Goal: Complete application form: Complete application form

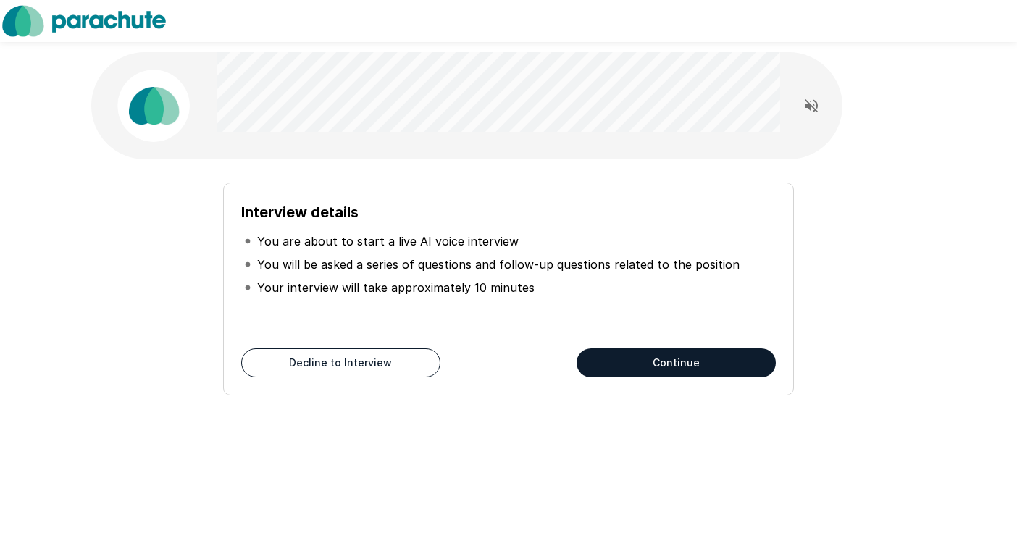
click at [651, 357] on button "Continue" at bounding box center [676, 363] width 199 height 29
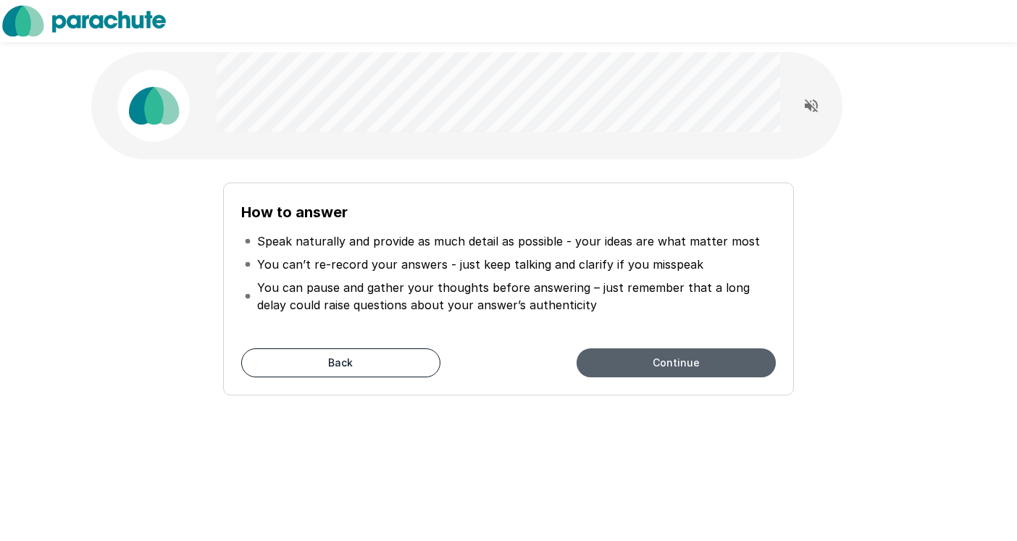
click at [647, 359] on button "Continue" at bounding box center [676, 363] width 199 height 29
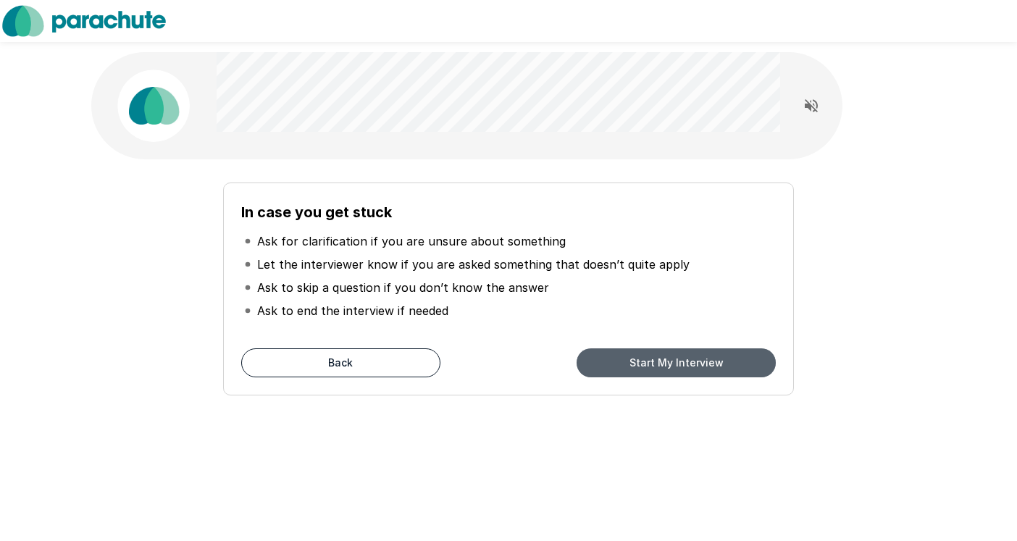
click at [647, 359] on button "Start My Interview" at bounding box center [676, 363] width 199 height 29
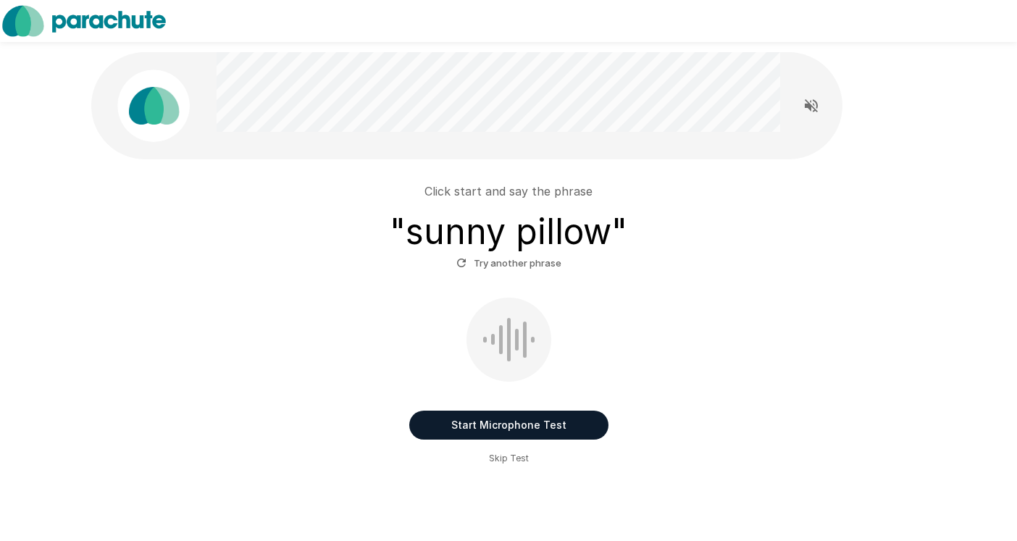
click at [512, 422] on button "Start Microphone Test" at bounding box center [508, 425] width 199 height 29
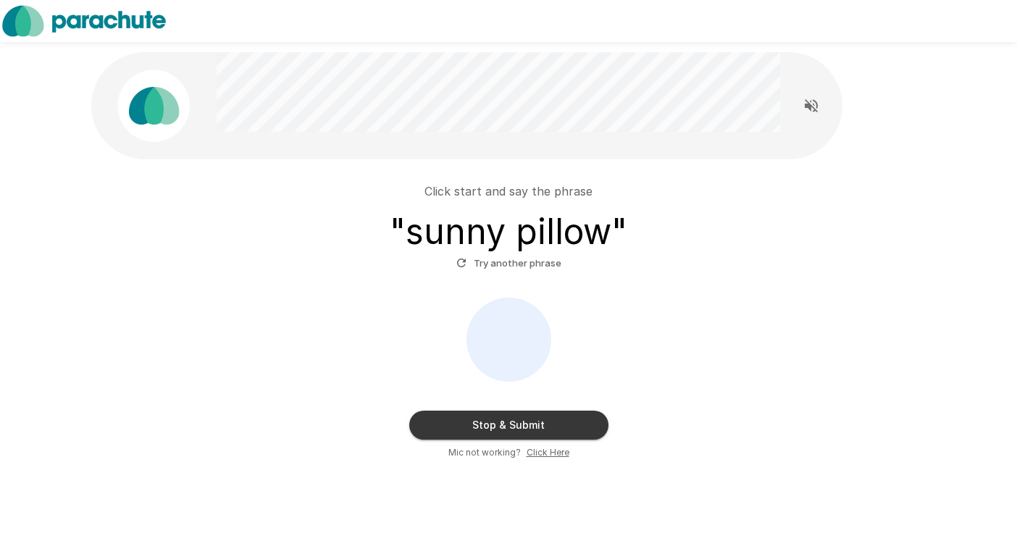
click at [512, 422] on button "Stop & Submit" at bounding box center [508, 425] width 199 height 29
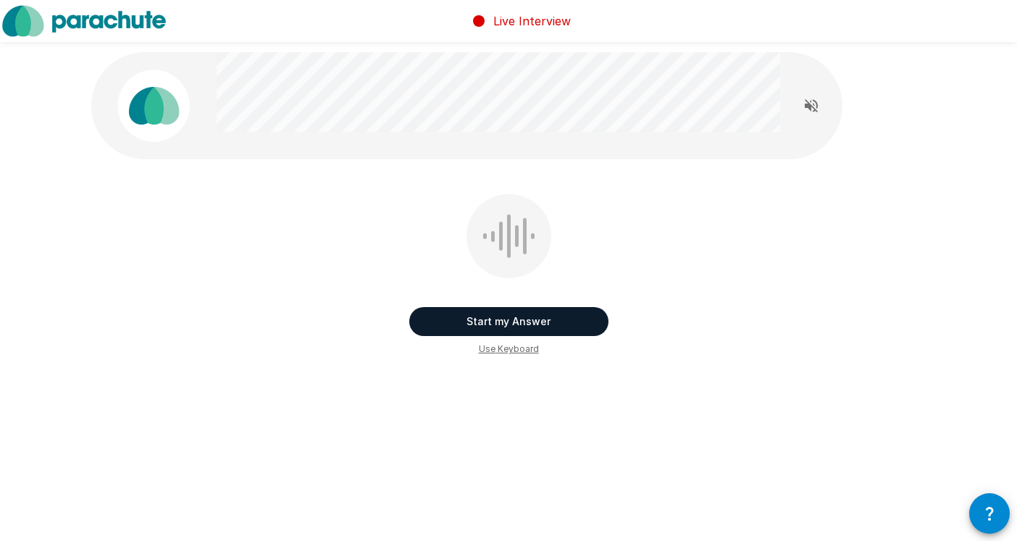
click at [812, 102] on icon "Read questions aloud" at bounding box center [811, 105] width 17 height 17
click at [583, 322] on button "Start my Answer" at bounding box center [508, 321] width 199 height 29
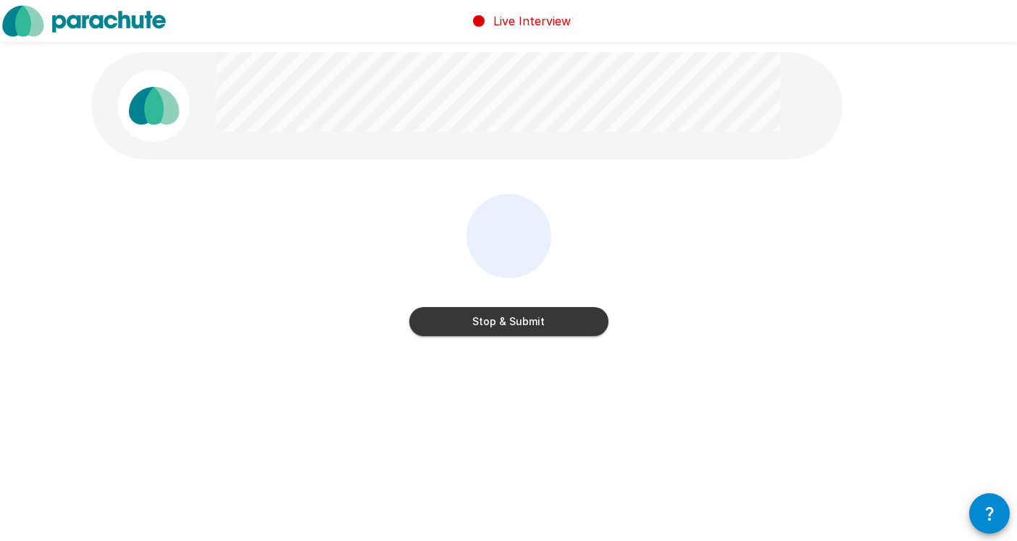
click at [485, 323] on button "Stop & Submit" at bounding box center [508, 321] width 199 height 29
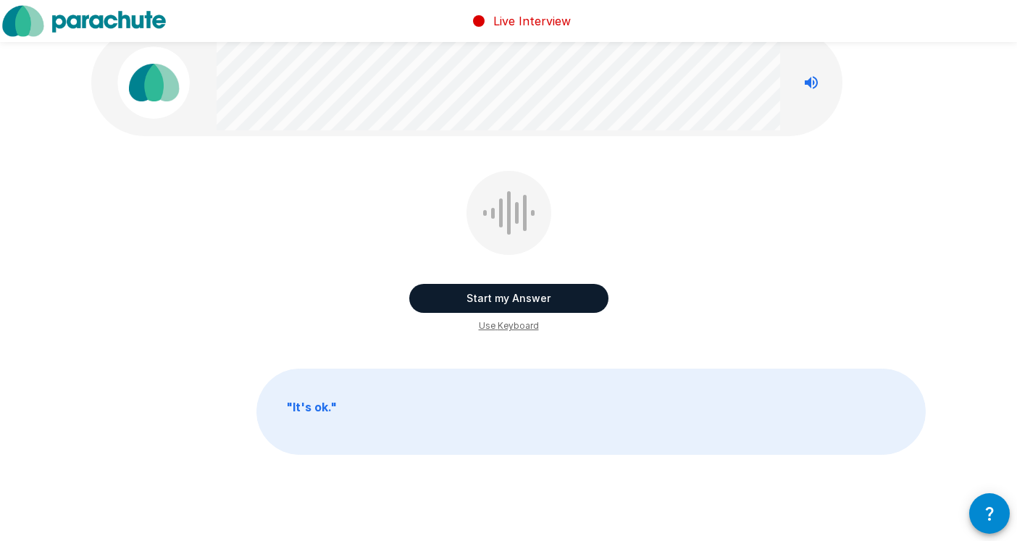
scroll to position [32, 0]
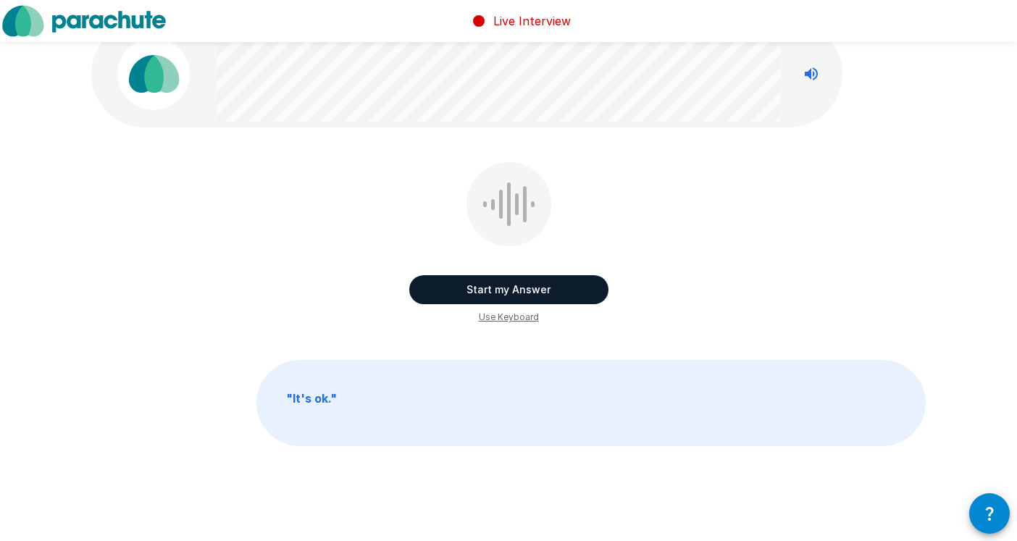
click at [480, 288] on button "Start my Answer" at bounding box center [508, 289] width 199 height 29
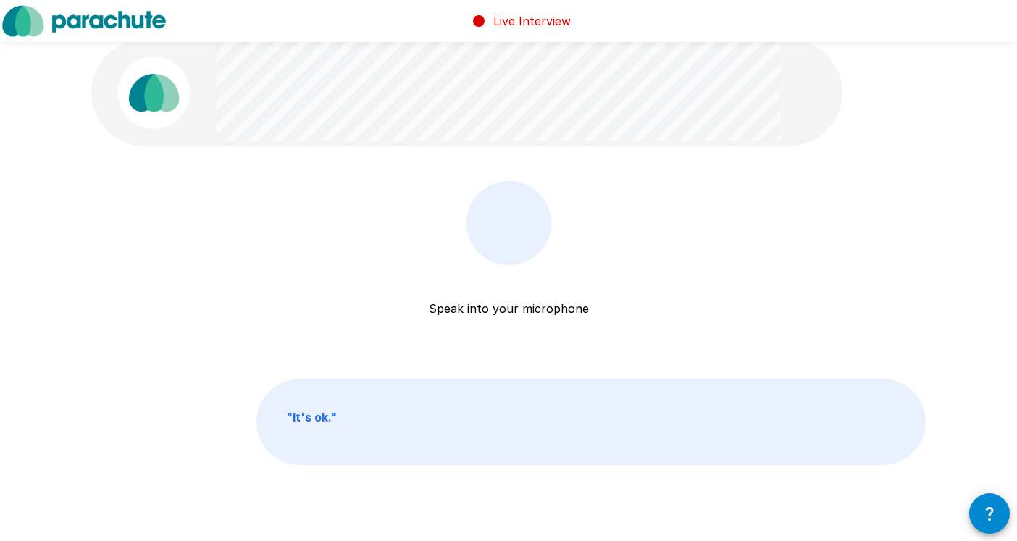
scroll to position [17, 0]
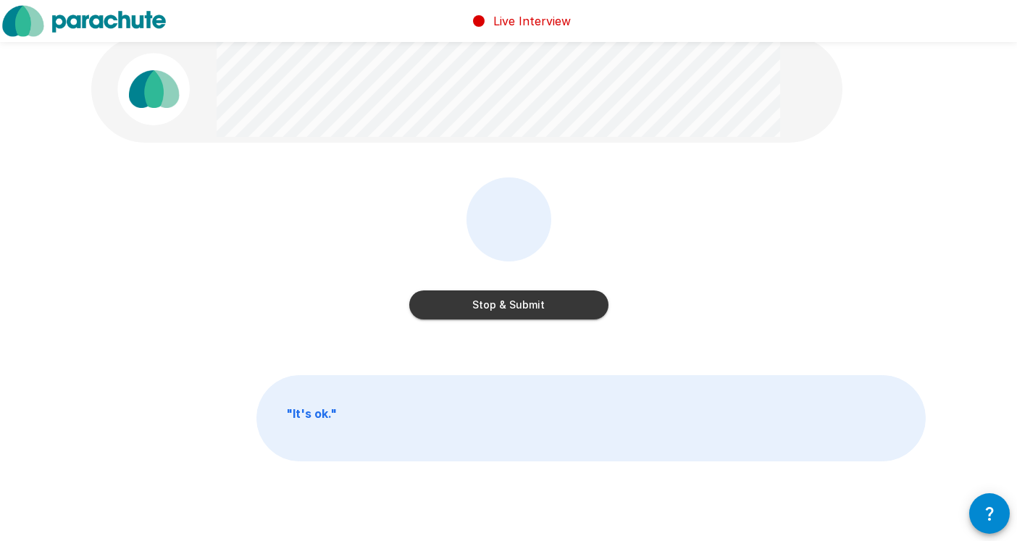
click at [497, 304] on button "Stop & Submit" at bounding box center [508, 305] width 199 height 29
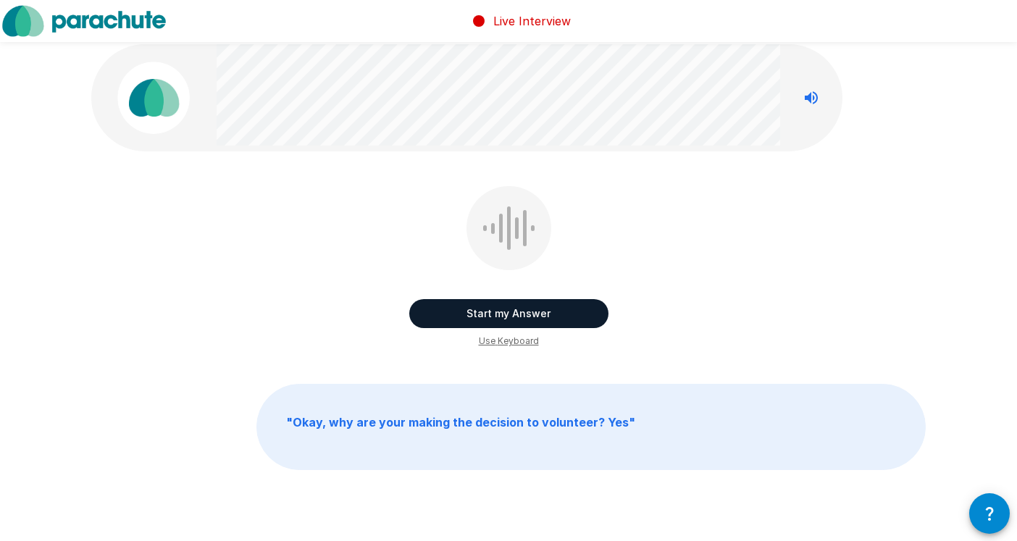
scroll to position [7, 0]
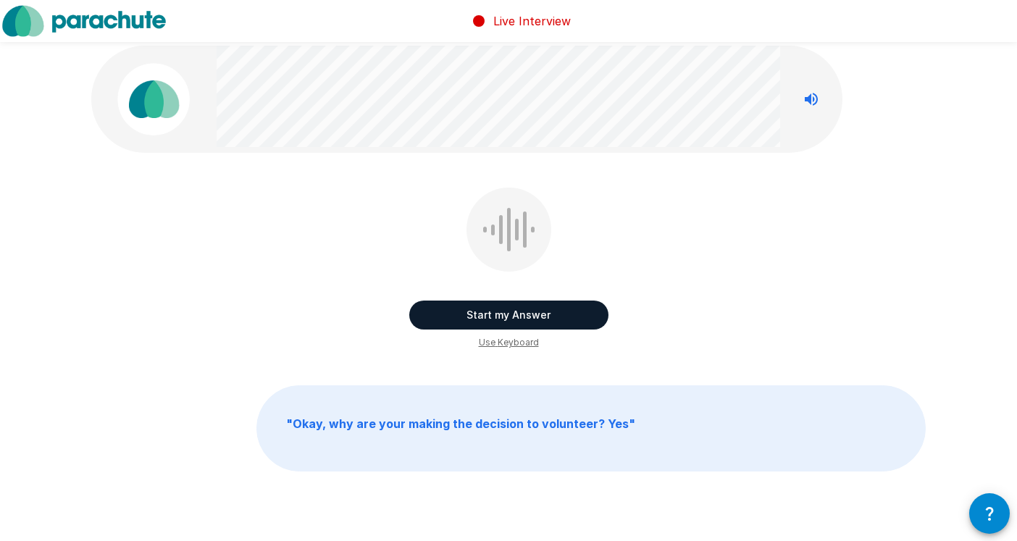
click at [493, 320] on button "Start my Answer" at bounding box center [508, 315] width 199 height 29
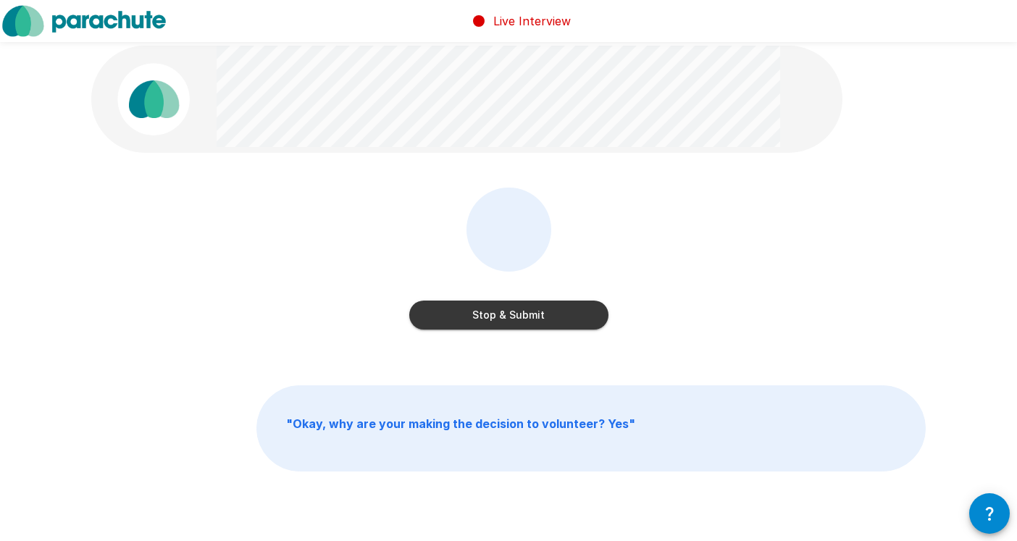
click at [493, 320] on button "Stop & Submit" at bounding box center [508, 315] width 199 height 29
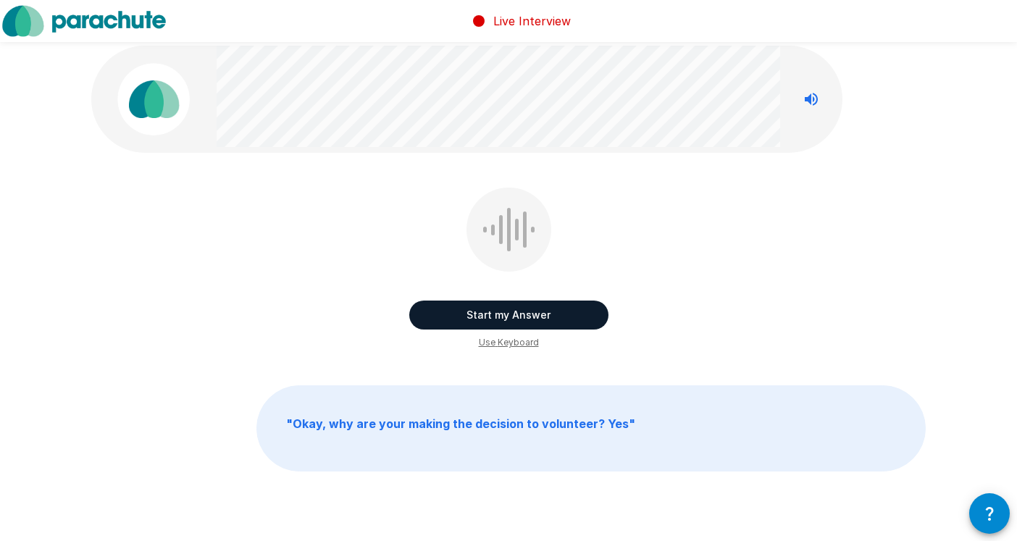
scroll to position [0, 0]
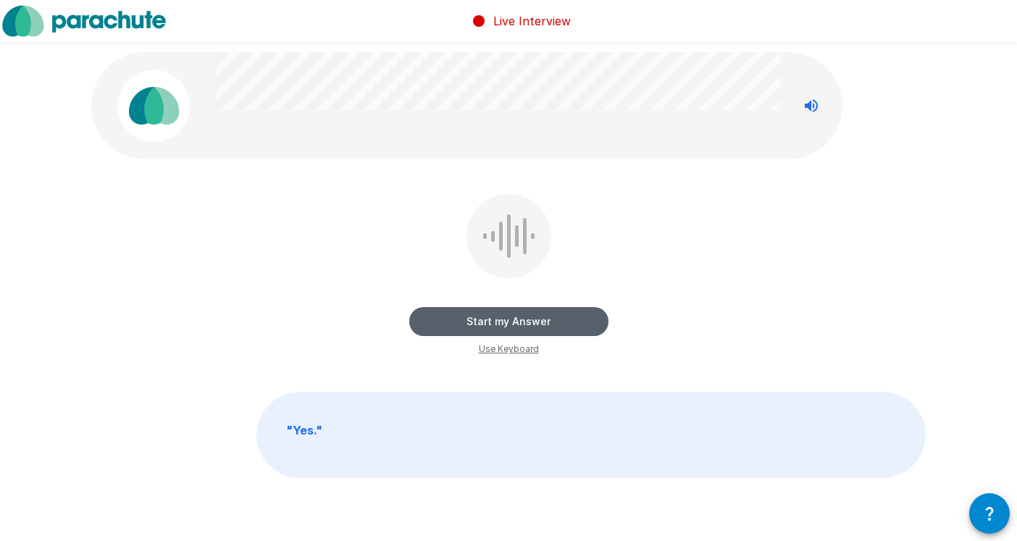
click at [493, 320] on button "Start my Answer" at bounding box center [508, 321] width 199 height 29
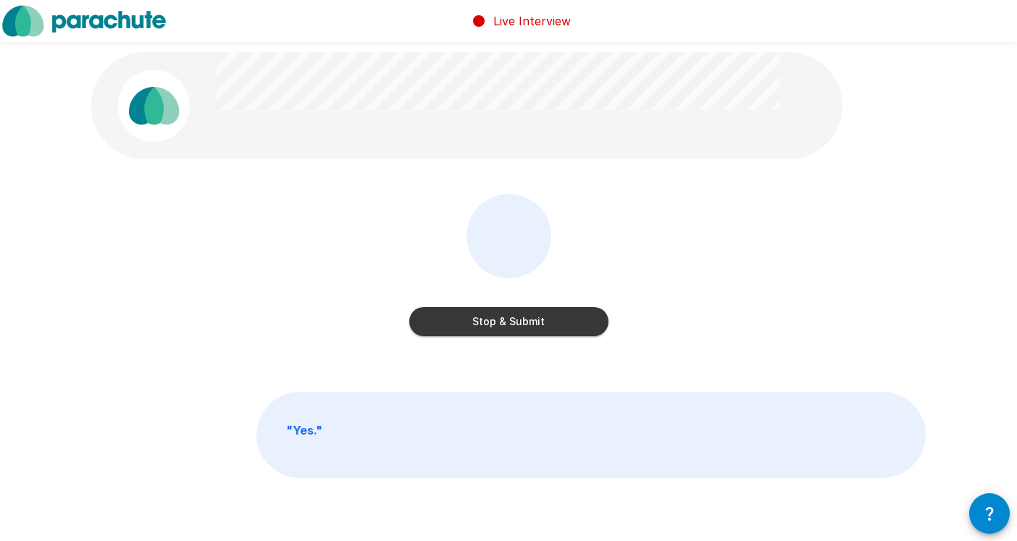
click at [493, 320] on button "Stop & Submit" at bounding box center [508, 321] width 199 height 29
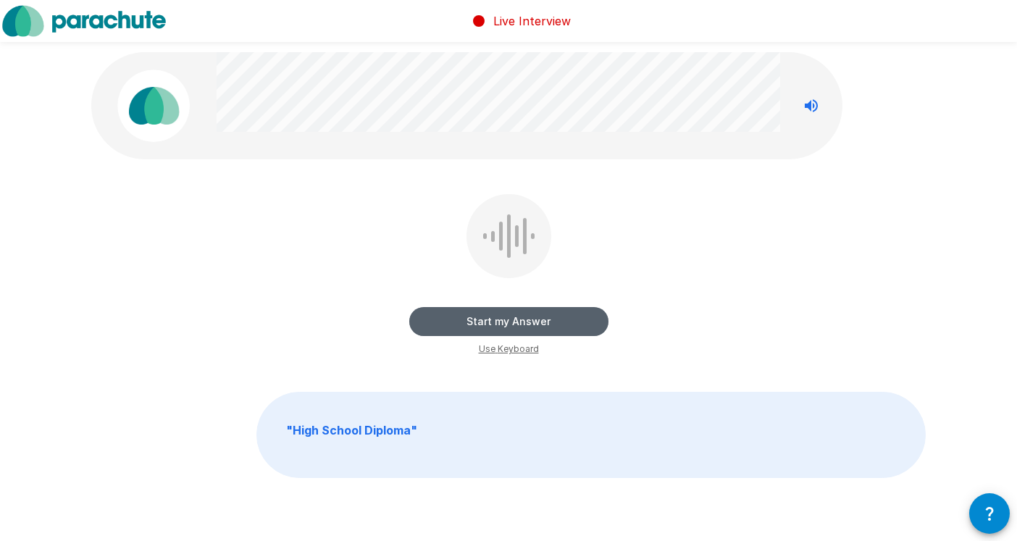
click at [494, 328] on button "Start my Answer" at bounding box center [508, 321] width 199 height 29
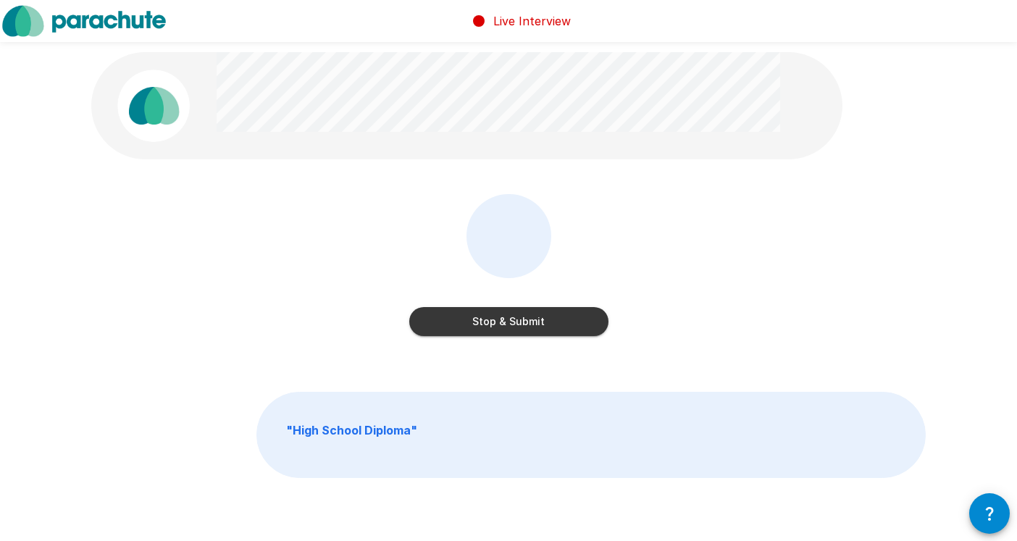
click at [494, 328] on button "Stop & Submit" at bounding box center [508, 321] width 199 height 29
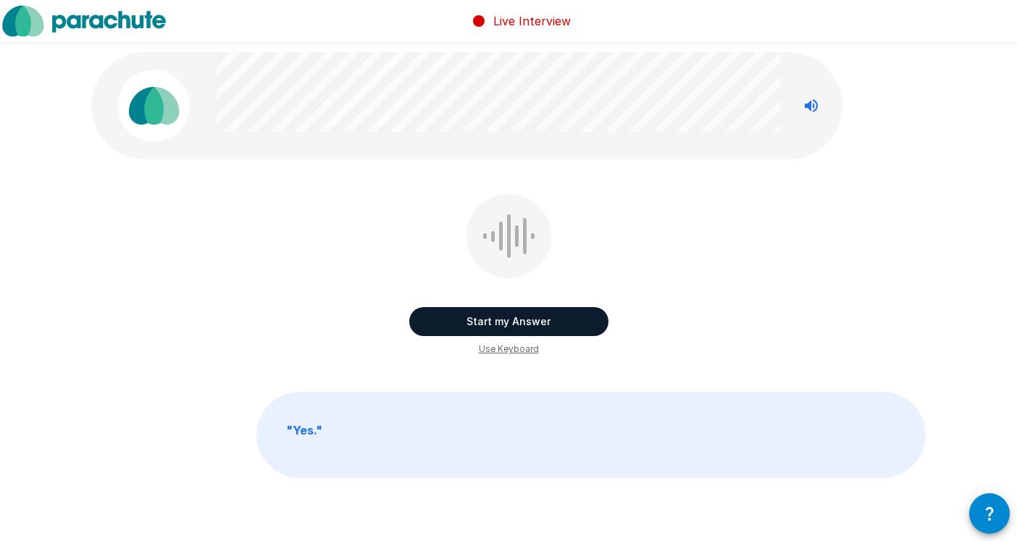
click at [496, 320] on button "Start my Answer" at bounding box center [508, 321] width 199 height 29
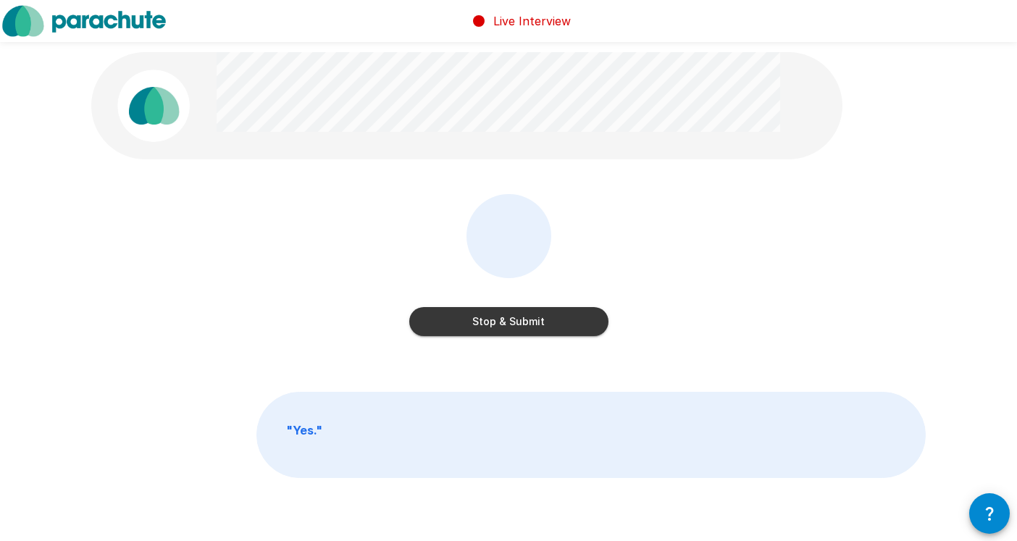
click at [496, 320] on button "Stop & Submit" at bounding box center [508, 321] width 199 height 29
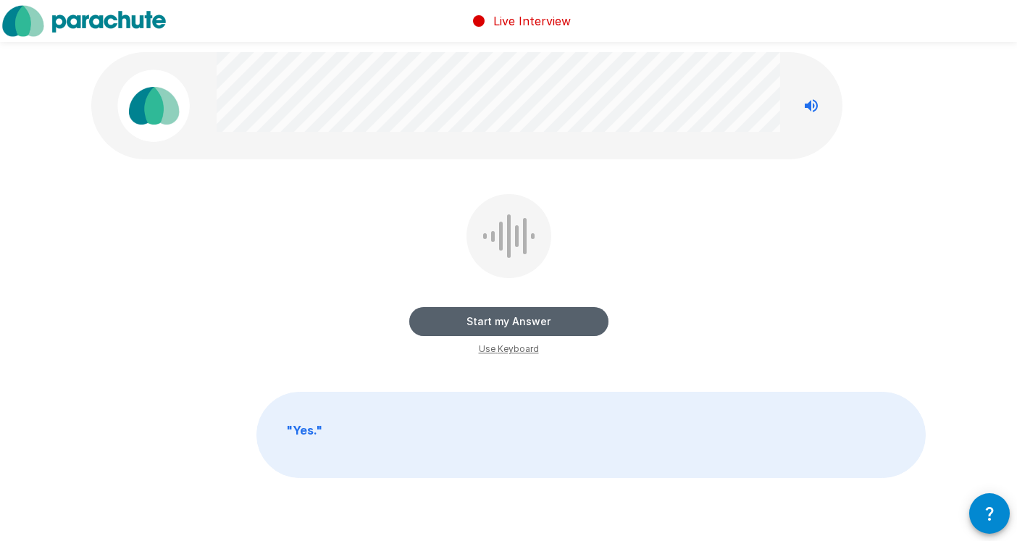
click at [485, 322] on button "Start my Answer" at bounding box center [508, 321] width 199 height 29
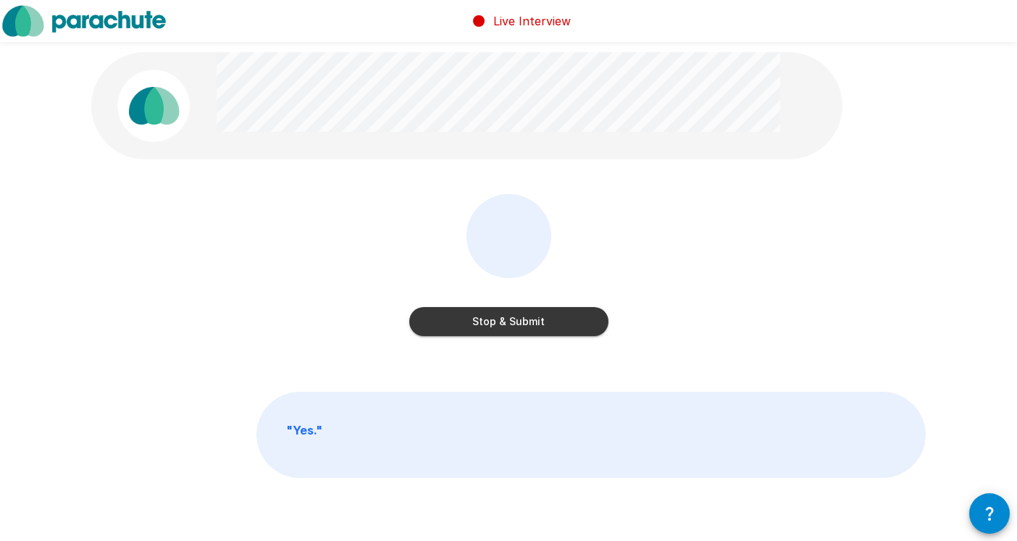
click at [485, 322] on button "Stop & Submit" at bounding box center [508, 321] width 199 height 29
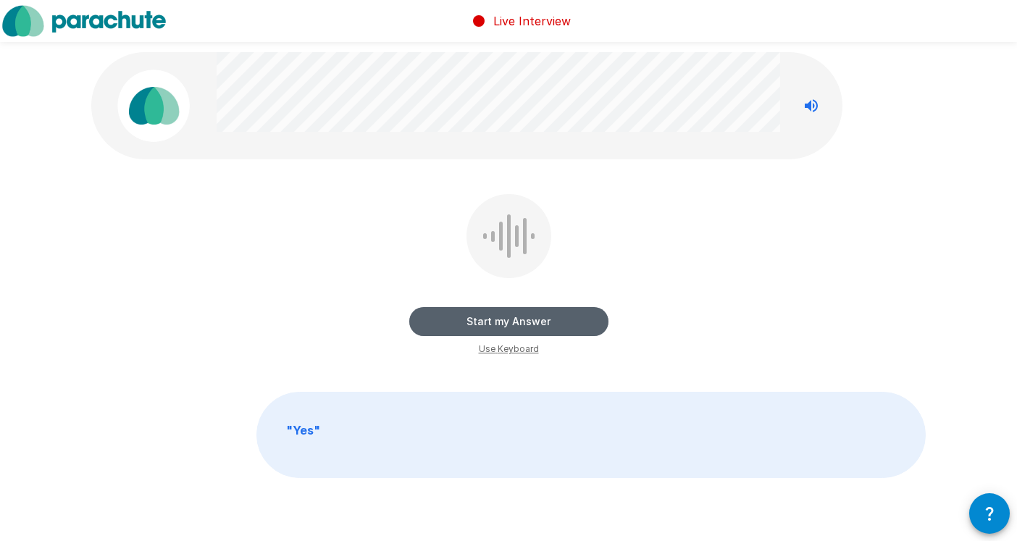
click at [479, 322] on button "Start my Answer" at bounding box center [508, 321] width 199 height 29
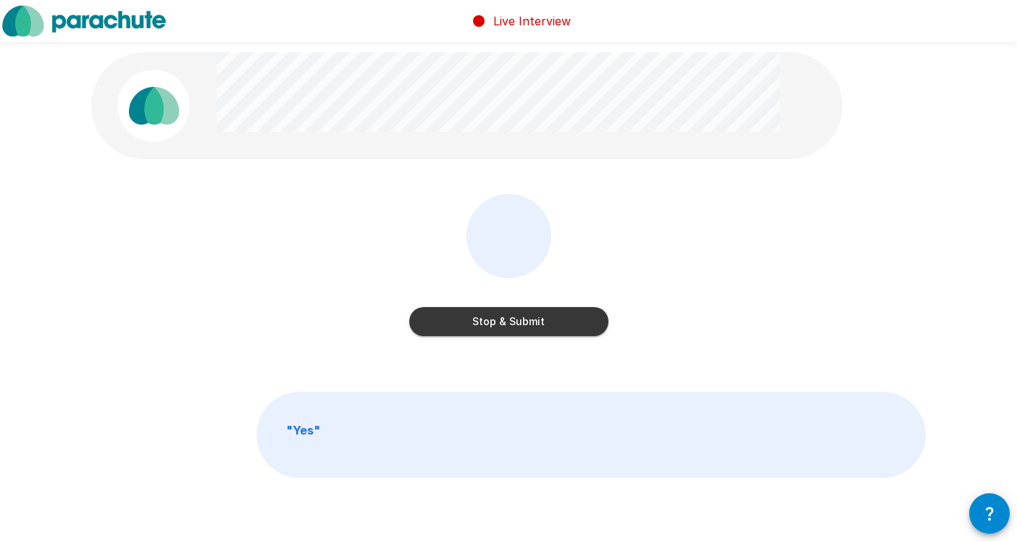
click at [479, 322] on button "Stop & Submit" at bounding box center [508, 321] width 199 height 29
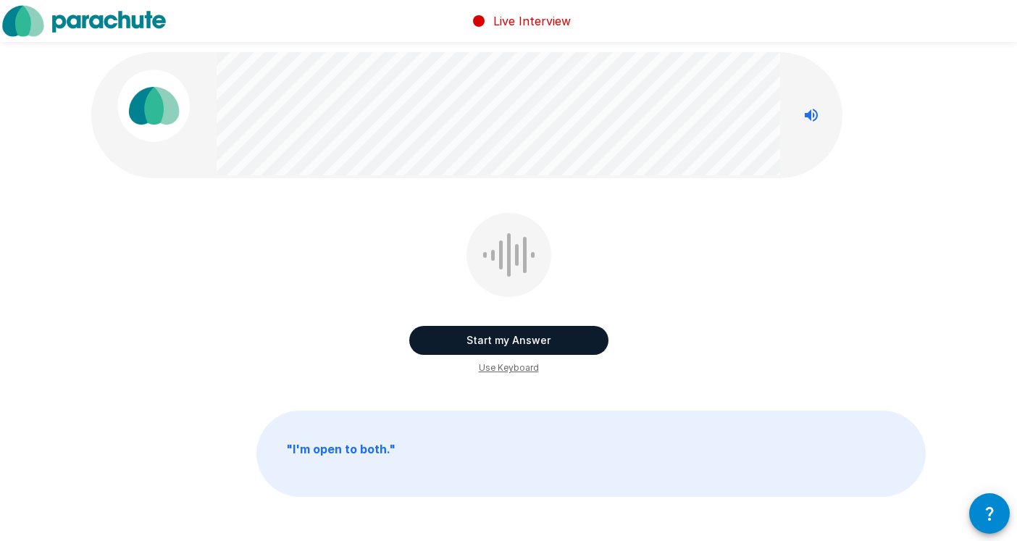
click at [505, 345] on button "Start my Answer" at bounding box center [508, 340] width 199 height 29
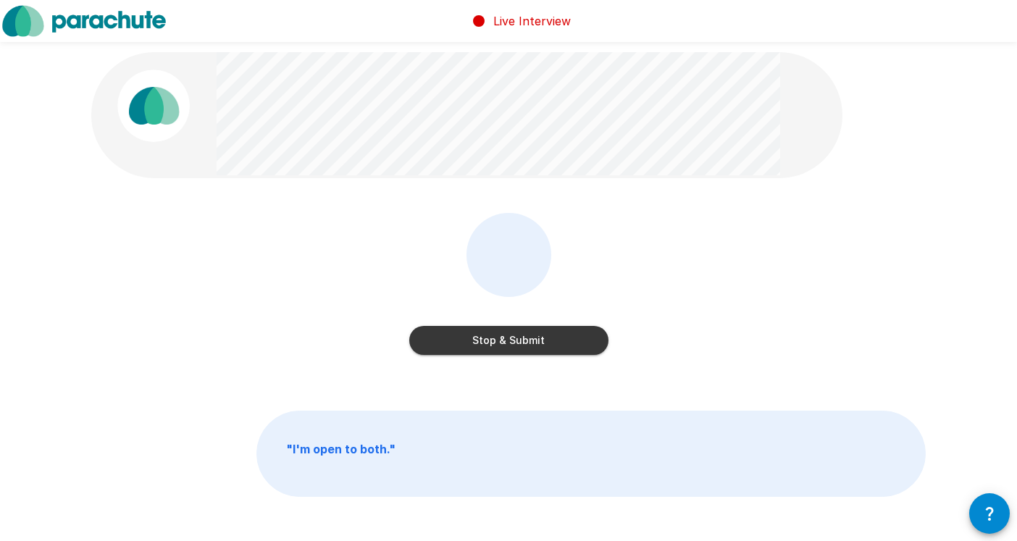
click at [505, 345] on button "Stop & Submit" at bounding box center [508, 340] width 199 height 29
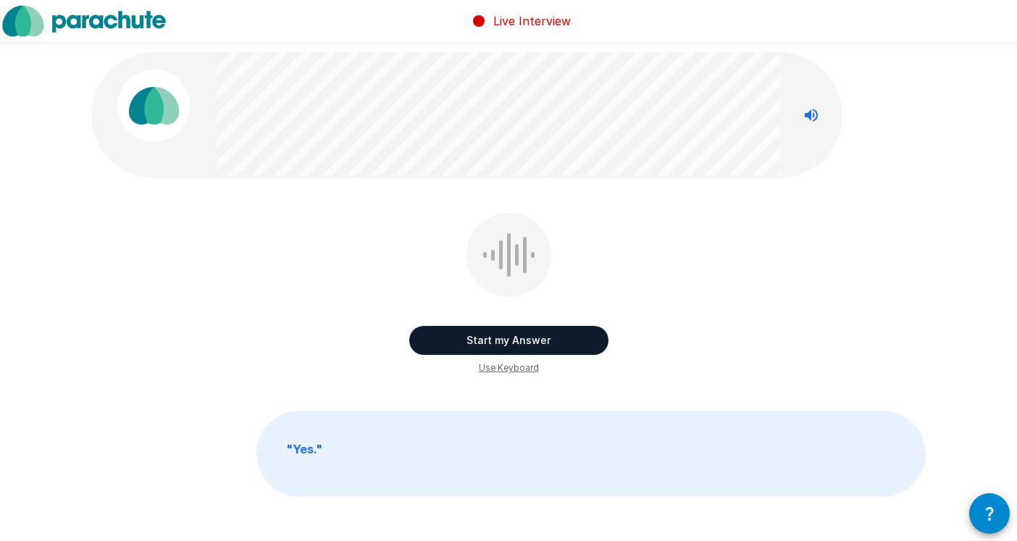
click at [456, 334] on button "Start my Answer" at bounding box center [508, 340] width 199 height 29
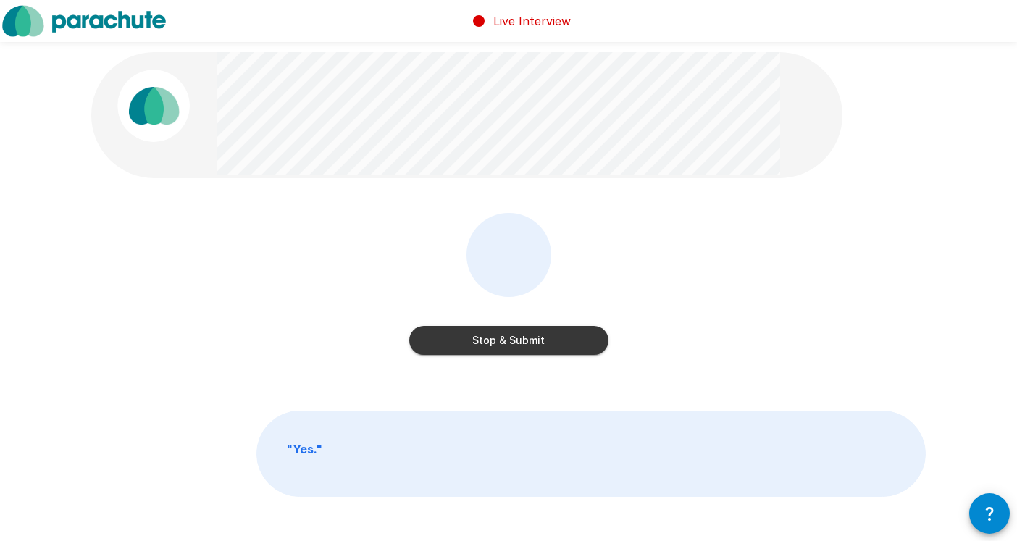
click at [492, 341] on button "Stop & Submit" at bounding box center [508, 340] width 199 height 29
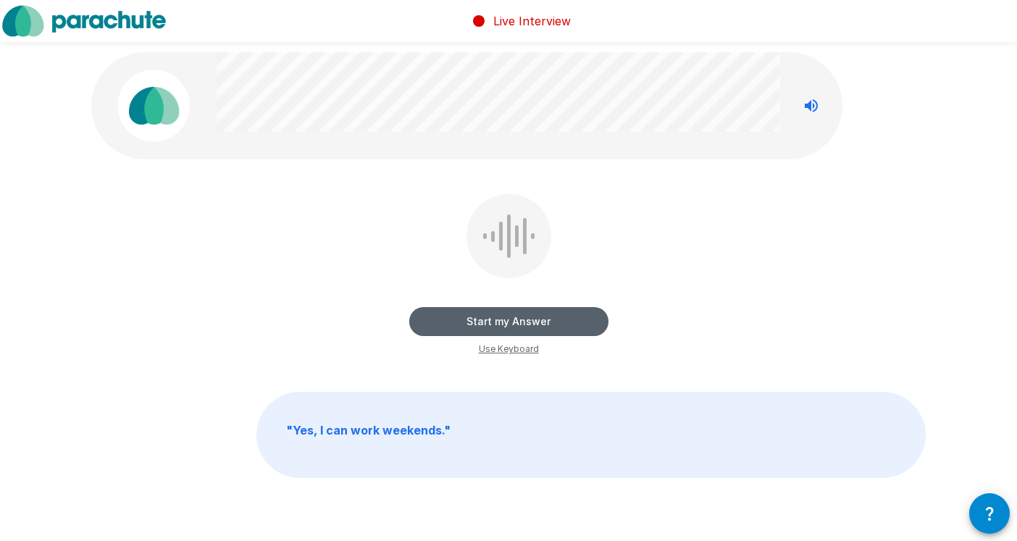
click at [492, 320] on button "Start my Answer" at bounding box center [508, 321] width 199 height 29
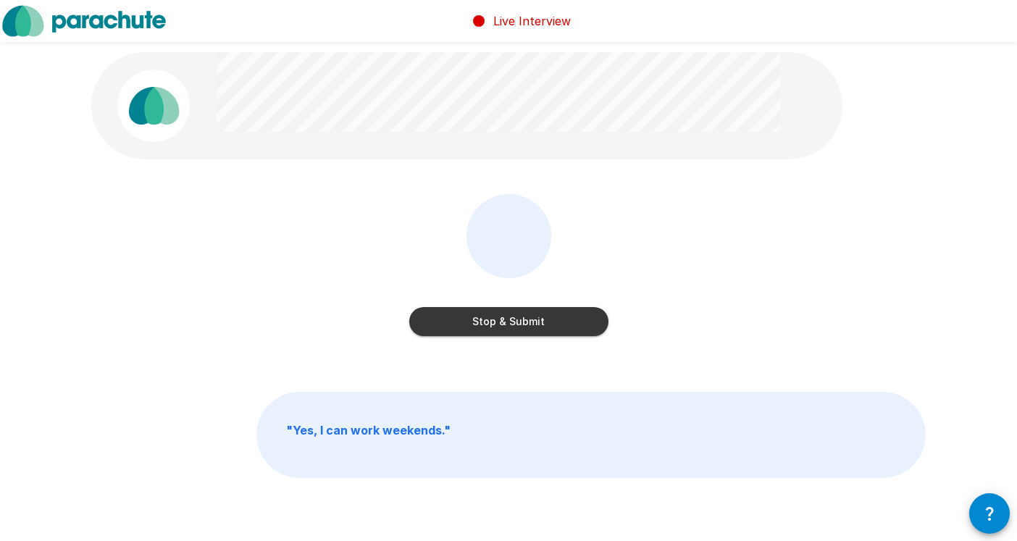
click at [492, 320] on button "Stop & Submit" at bounding box center [508, 321] width 199 height 29
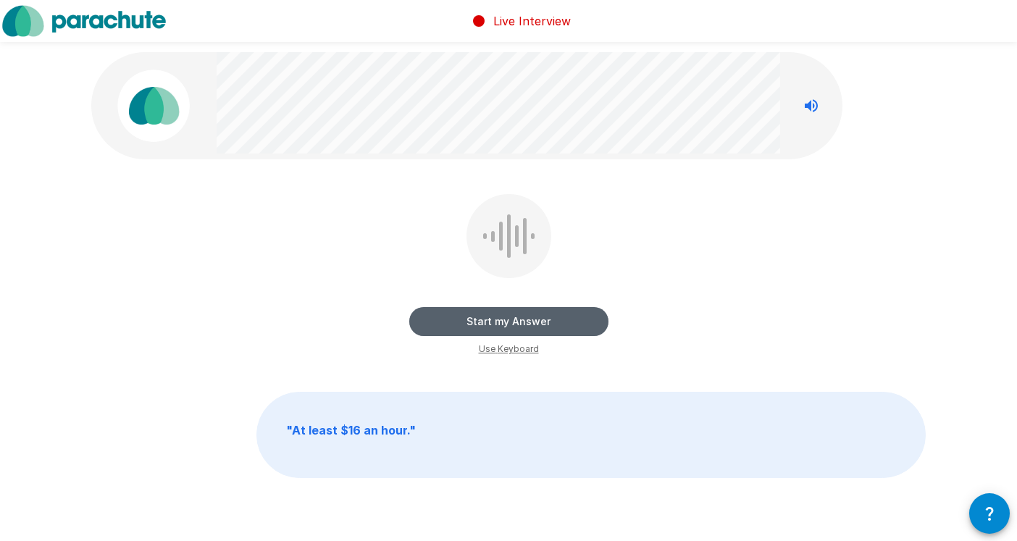
click at [464, 314] on button "Start my Answer" at bounding box center [508, 321] width 199 height 29
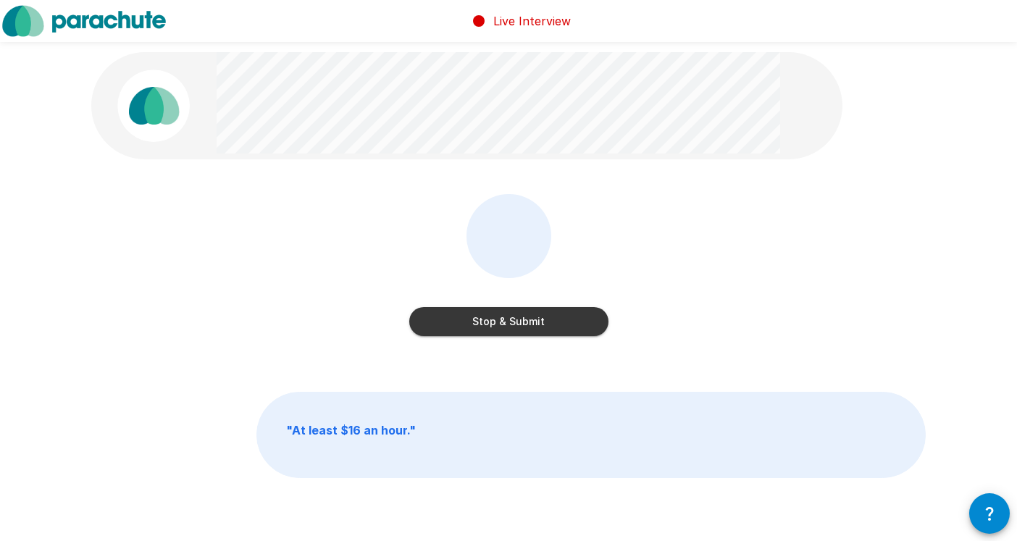
click at [464, 314] on button "Stop & Submit" at bounding box center [508, 321] width 199 height 29
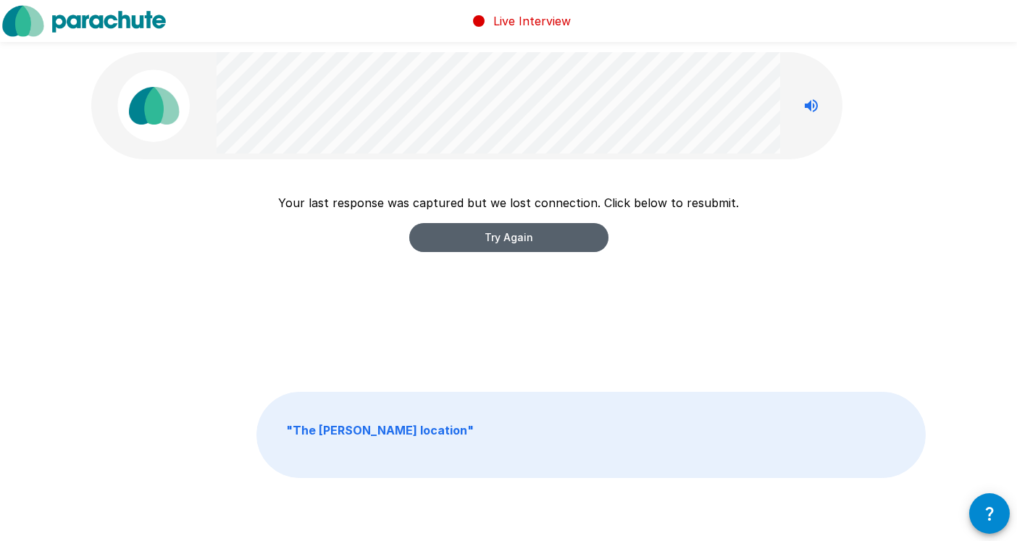
click at [470, 239] on button "Try Again" at bounding box center [508, 237] width 199 height 29
click at [446, 243] on button "Try Again" at bounding box center [508, 237] width 199 height 29
click at [447, 244] on button "Try Again" at bounding box center [508, 237] width 199 height 29
click at [505, 246] on button "Try Again" at bounding box center [508, 237] width 199 height 29
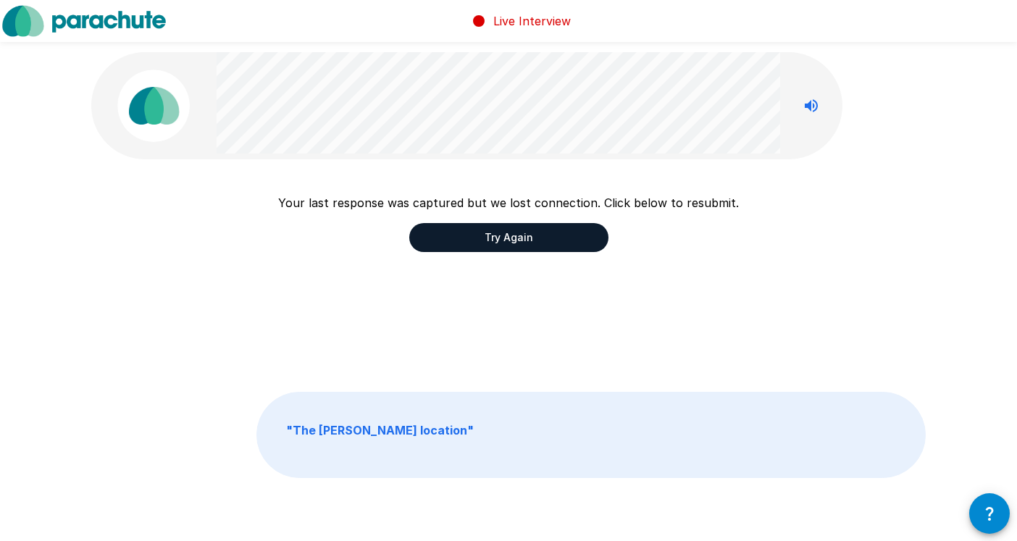
click at [435, 235] on button "Try Again" at bounding box center [508, 237] width 199 height 29
click at [531, 237] on button "Try Again" at bounding box center [508, 237] width 199 height 29
click at [347, 429] on b "" The [PERSON_NAME] location "" at bounding box center [380, 430] width 188 height 14
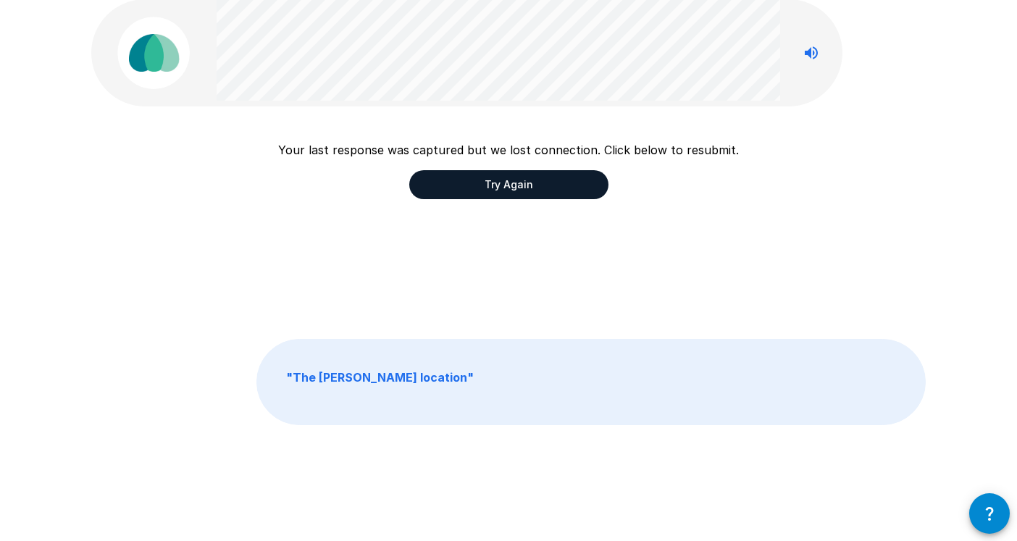
click at [548, 357] on p "" The [PERSON_NAME] location "" at bounding box center [591, 382] width 668 height 85
click at [996, 511] on icon "button" at bounding box center [989, 513] width 17 height 17
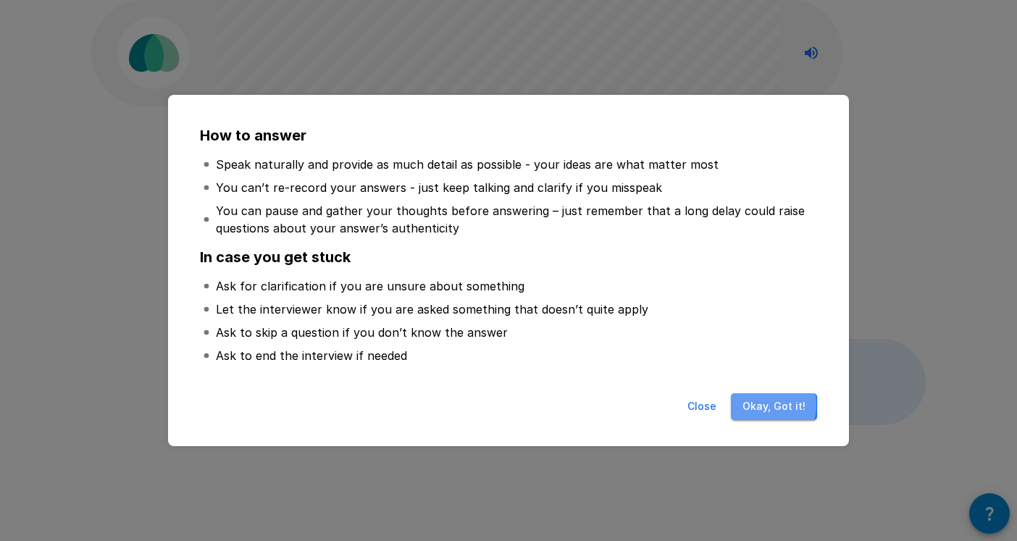
click at [757, 405] on button "Okay, Got it!" at bounding box center [774, 406] width 86 height 27
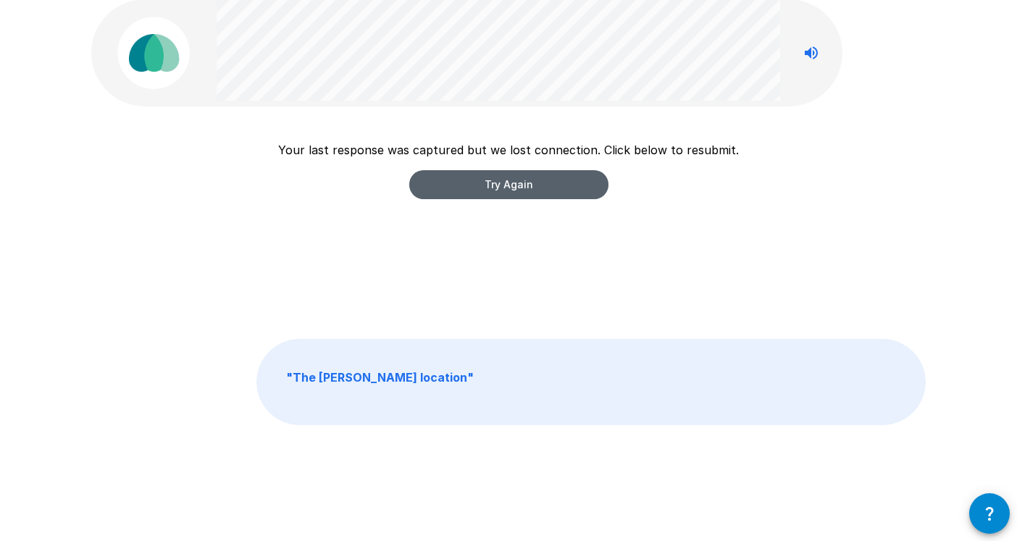
click at [531, 183] on button "Try Again" at bounding box center [508, 184] width 199 height 29
